Goal: Transaction & Acquisition: Subscribe to service/newsletter

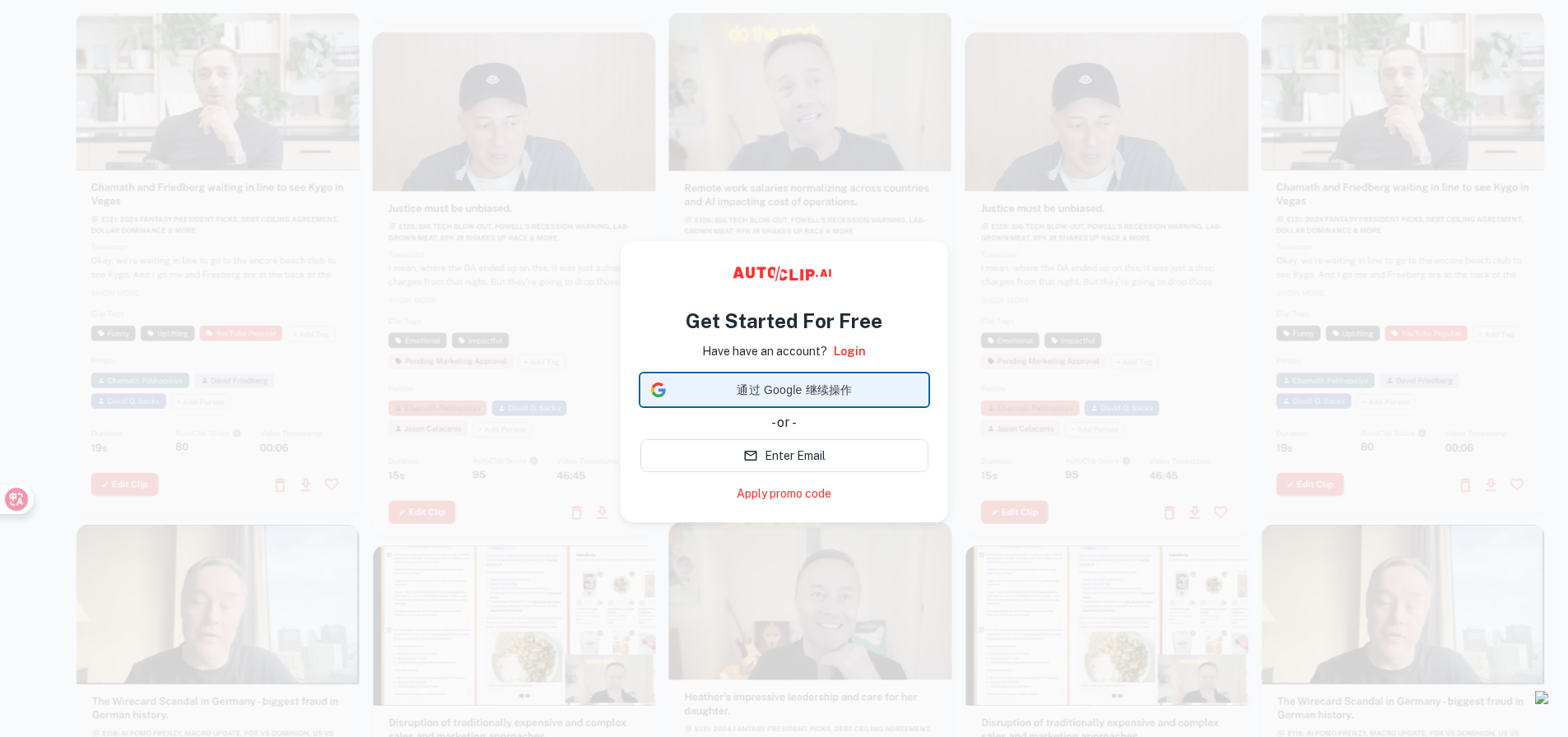
click at [820, 388] on span "通过 Google 继续操作" at bounding box center [794, 390] width 245 height 17
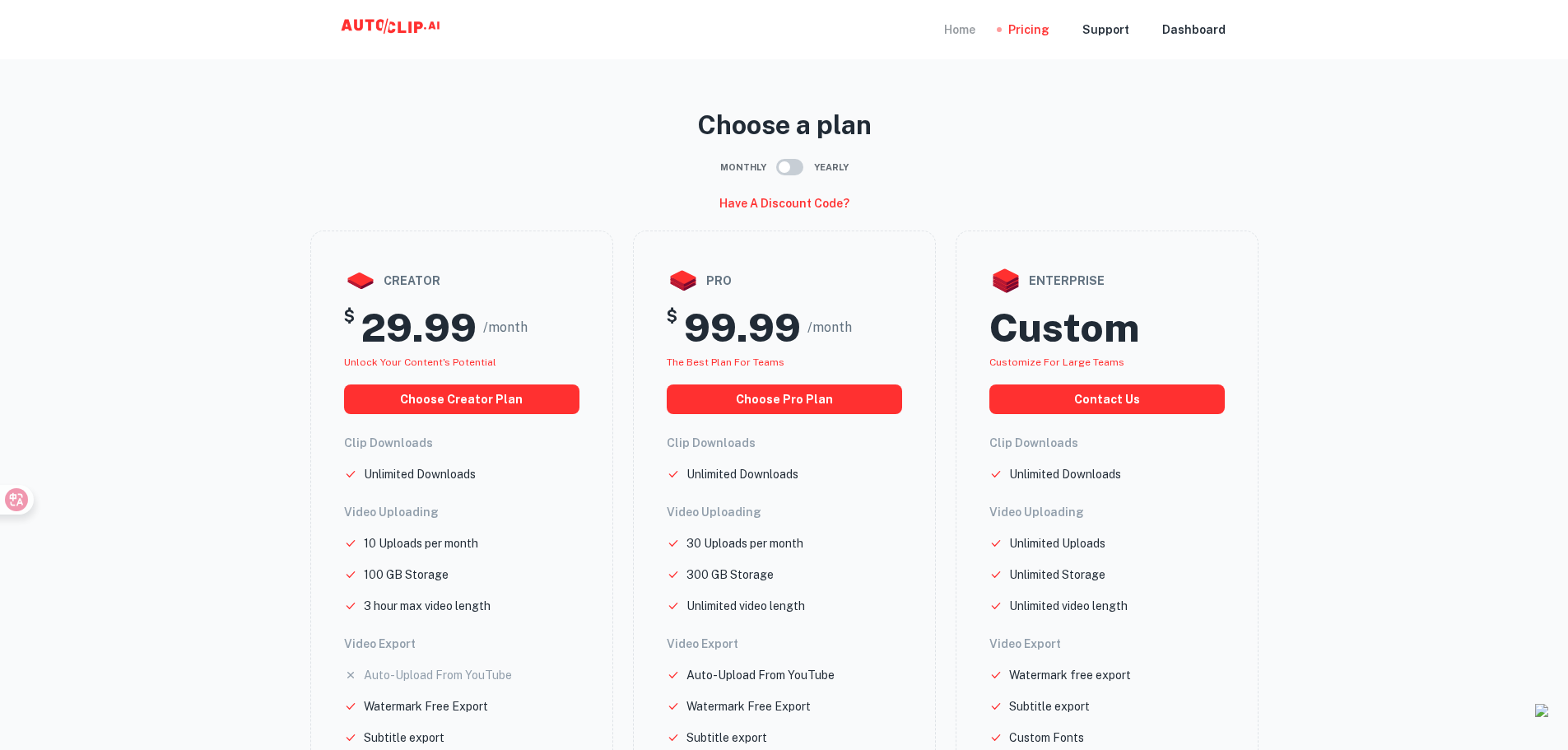
click at [975, 24] on div "Home" at bounding box center [959, 29] width 31 height 59
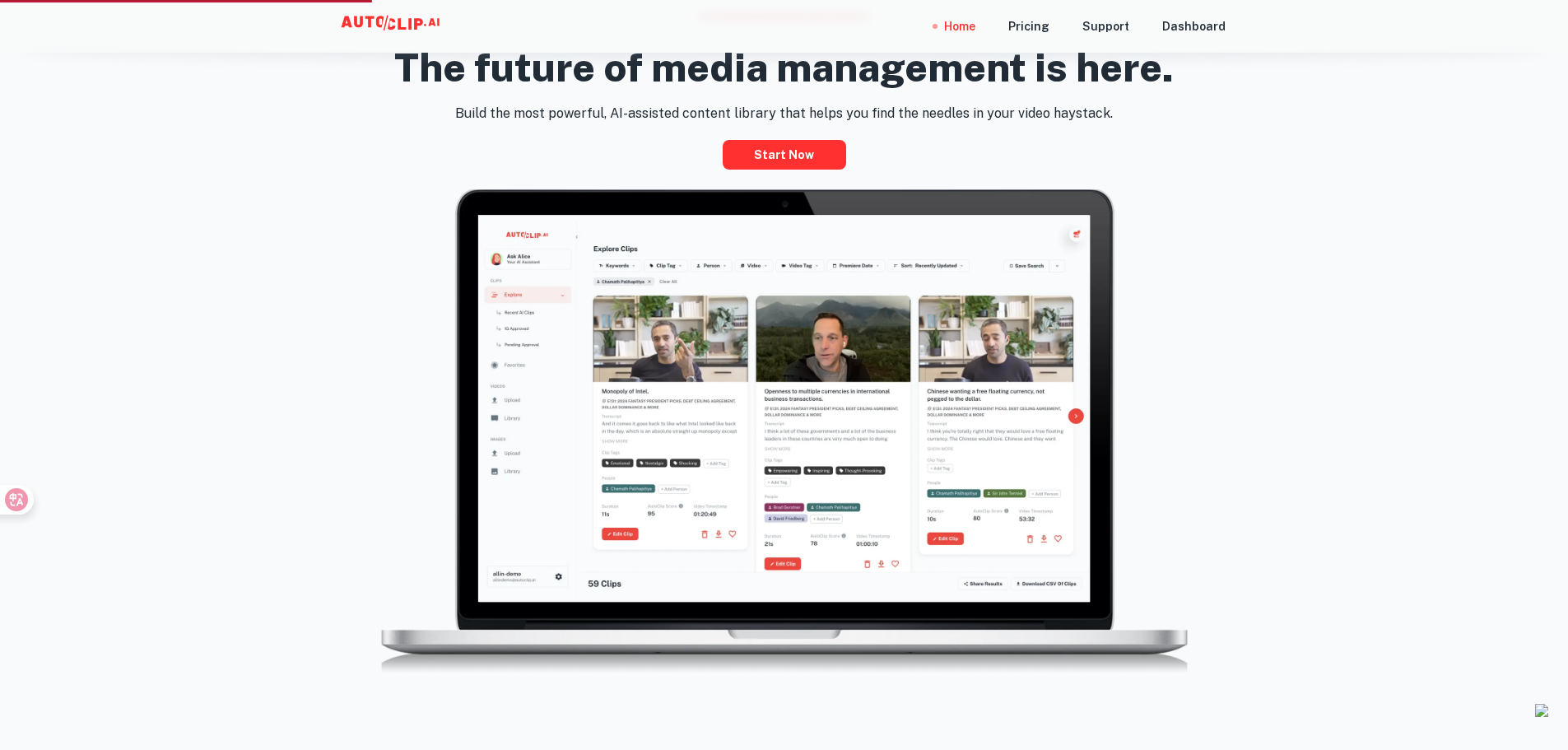
scroll to position [905, 0]
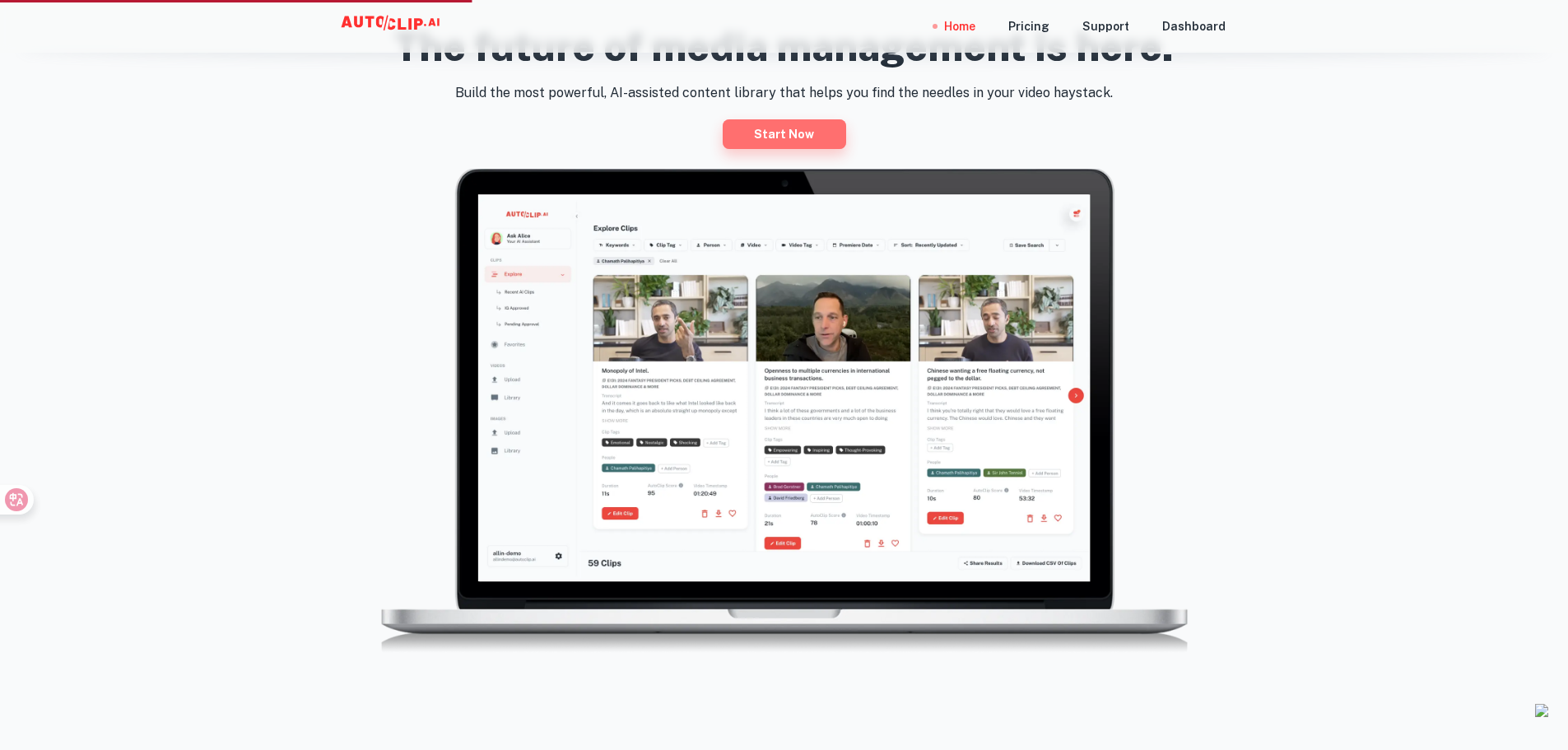
click at [776, 139] on link "Start now" at bounding box center [784, 134] width 123 height 29
